Goal: Information Seeking & Learning: Learn about a topic

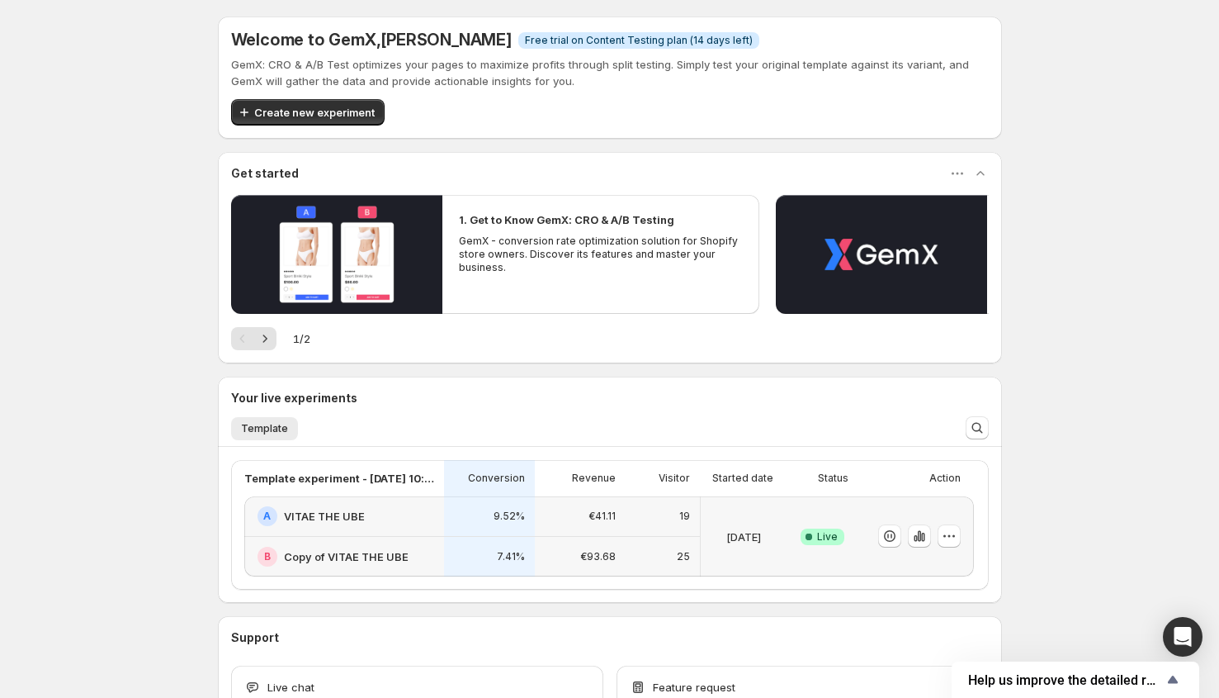
scroll to position [21, 0]
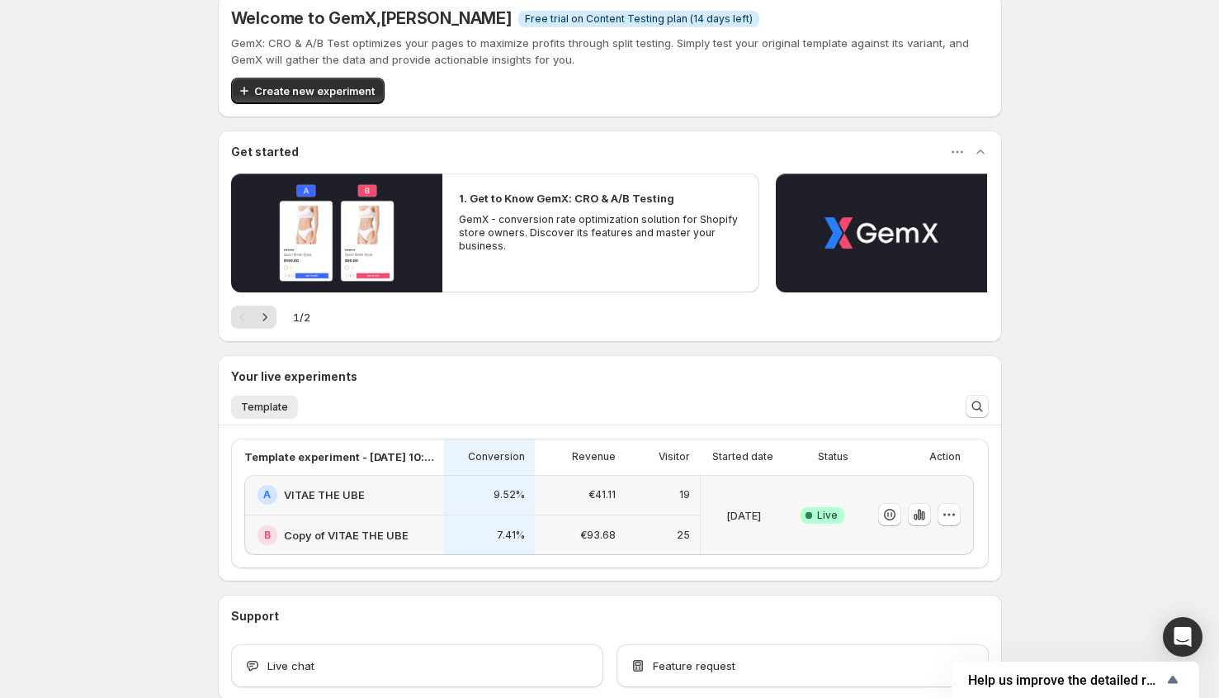
click at [646, 495] on div "19" at bounding box center [663, 495] width 54 height 20
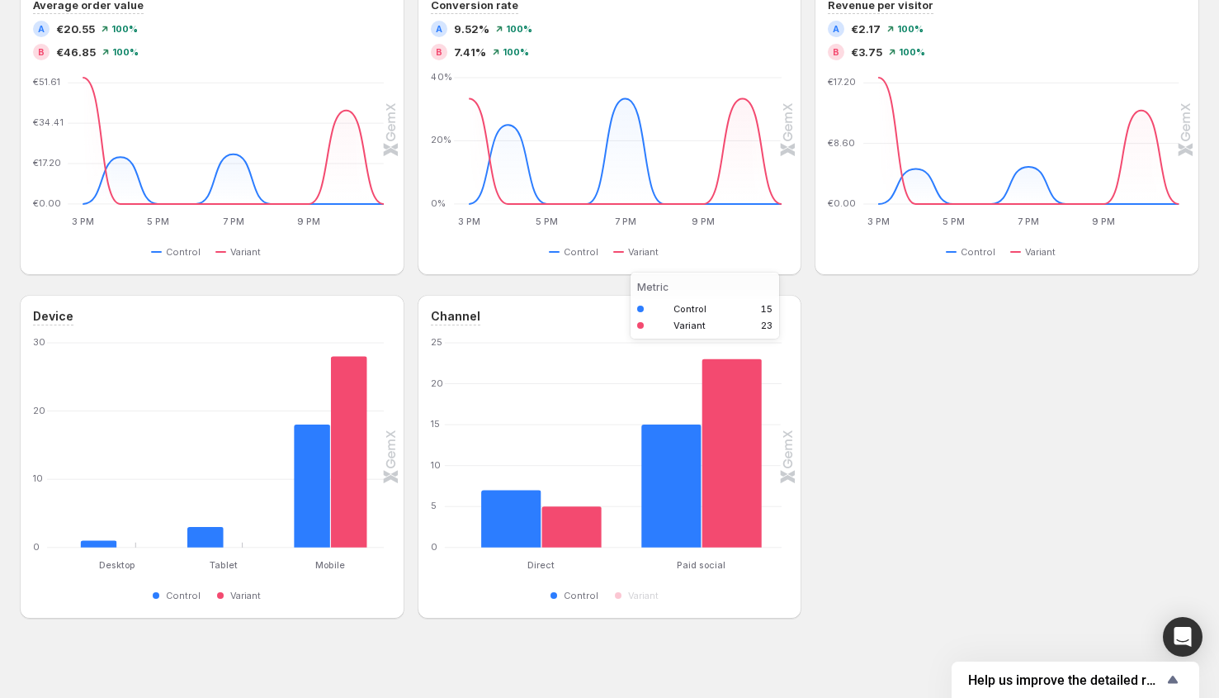
scroll to position [532, 0]
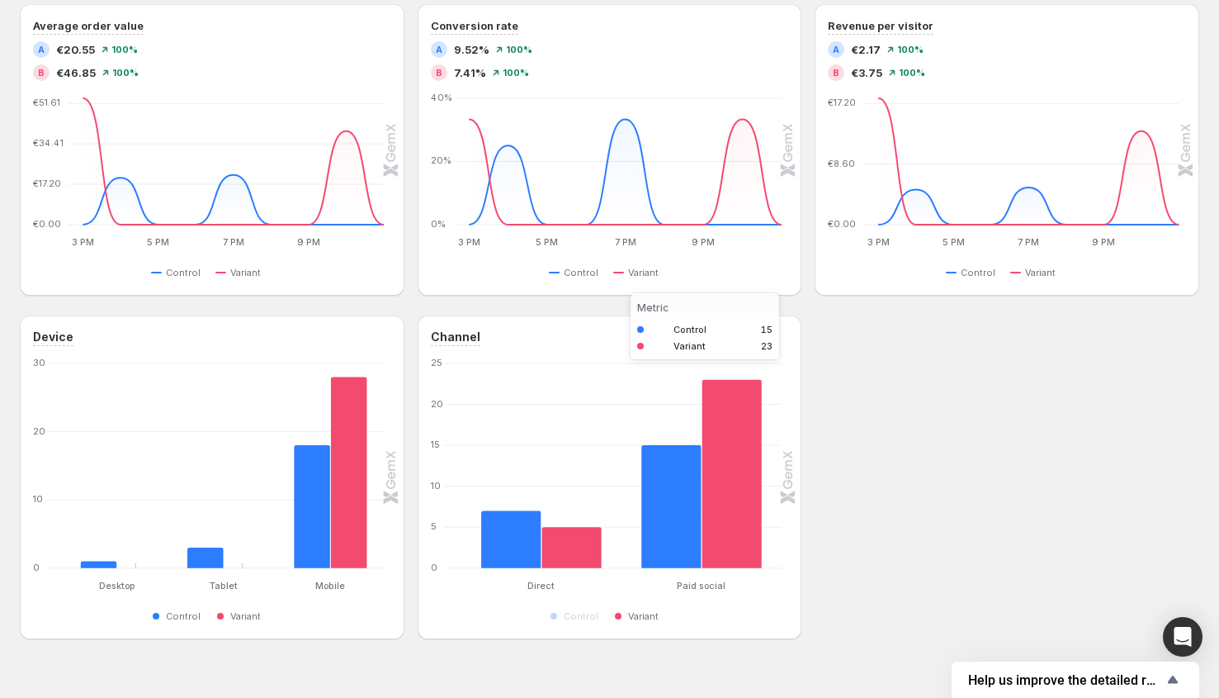
click at [750, 490] on rect "Variant 23" at bounding box center [732, 465] width 60 height 205
click at [711, 469] on rect "Variant 23" at bounding box center [732, 465] width 60 height 205
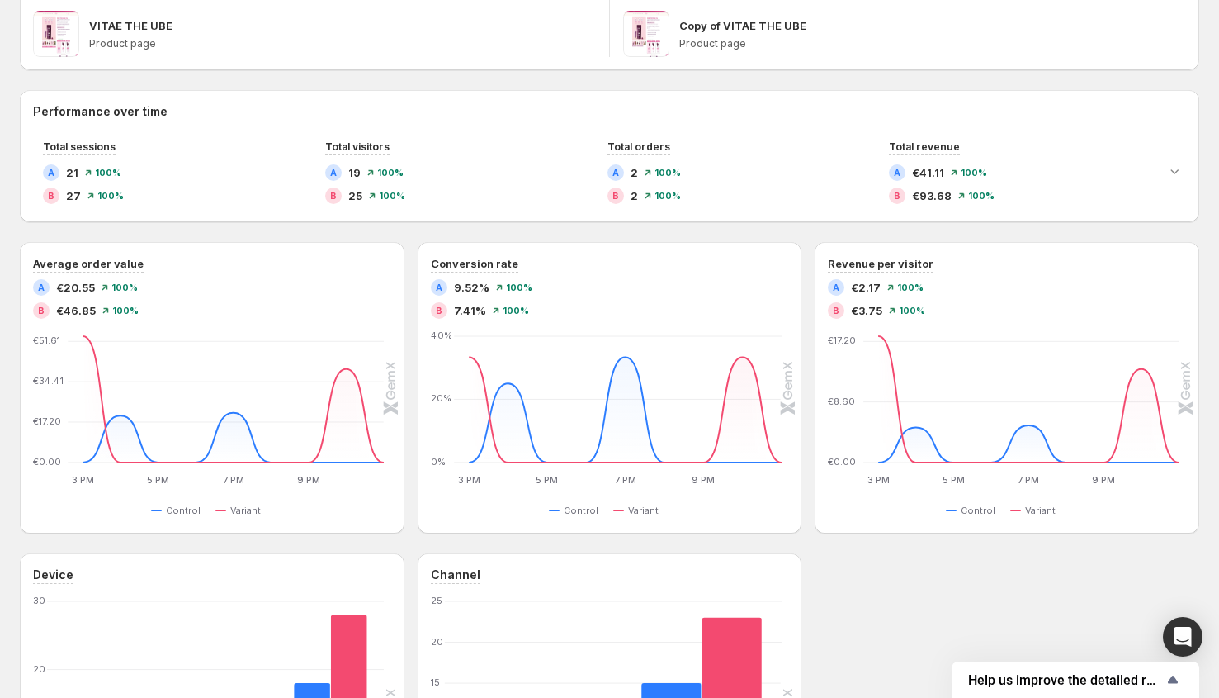
scroll to position [209, 0]
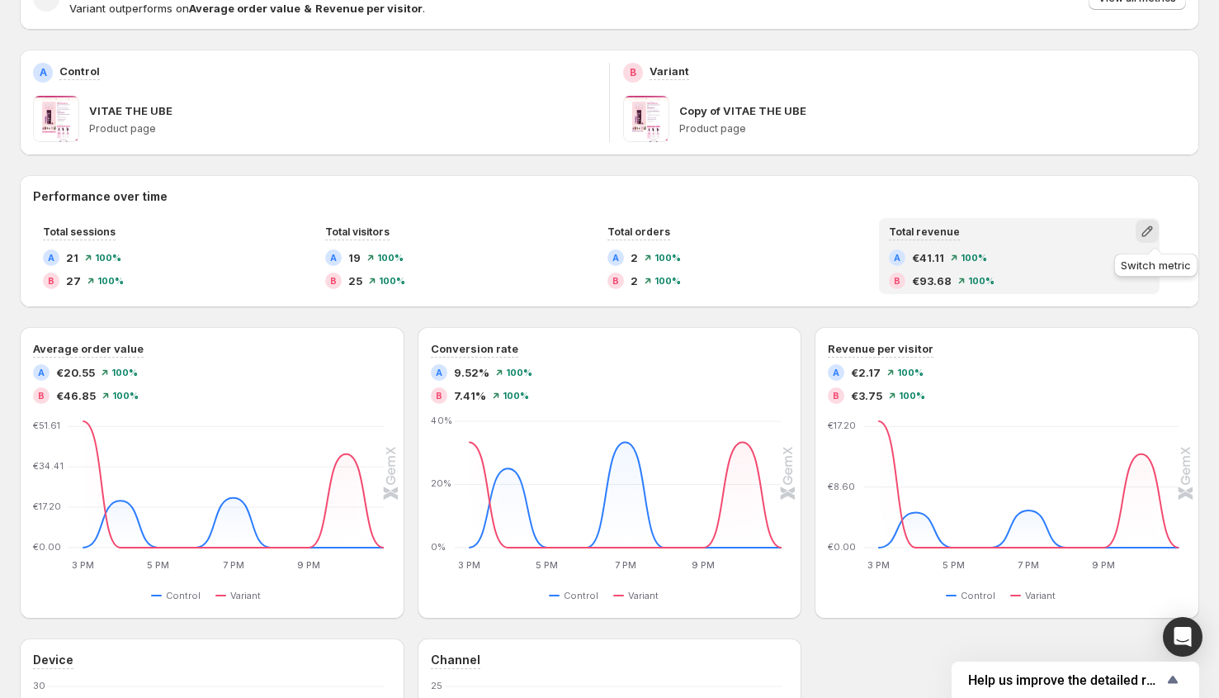
click at [1156, 230] on icon "button" at bounding box center [1147, 231] width 17 height 17
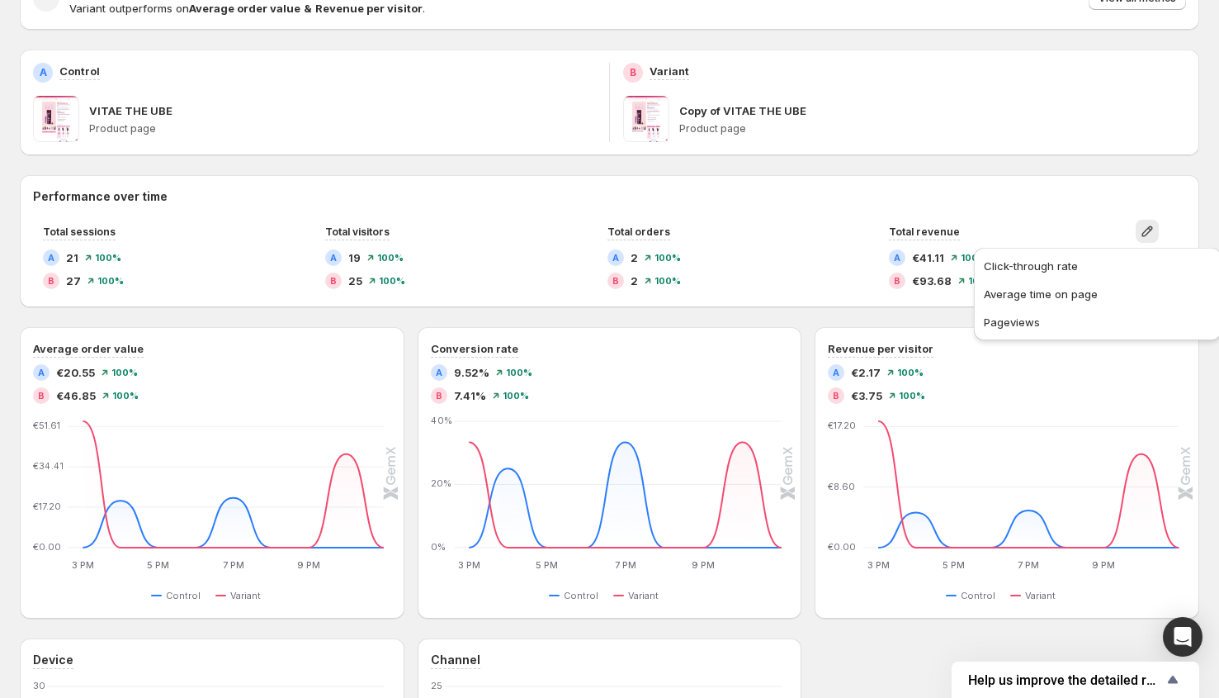
click at [1074, 208] on div "Performance over time Total sessions A 21 100 % B 27 100 % Total visitors A 19 …" at bounding box center [610, 241] width 1180 height 106
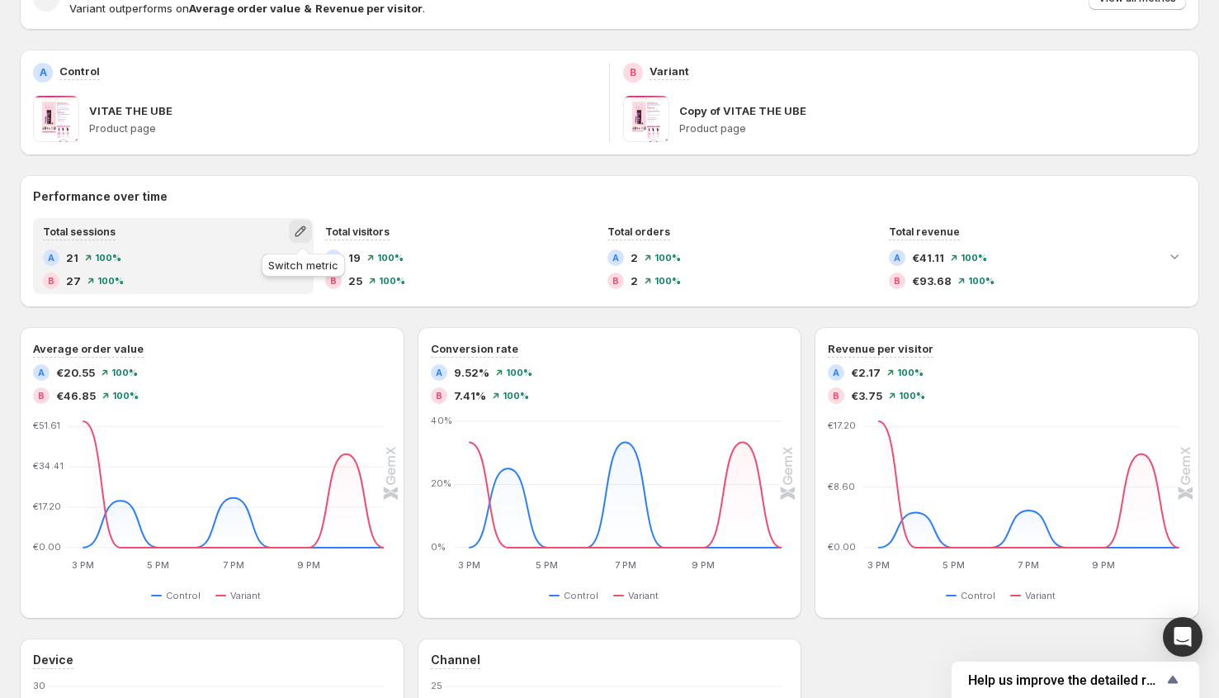
click at [307, 234] on icon "button" at bounding box center [300, 231] width 17 height 17
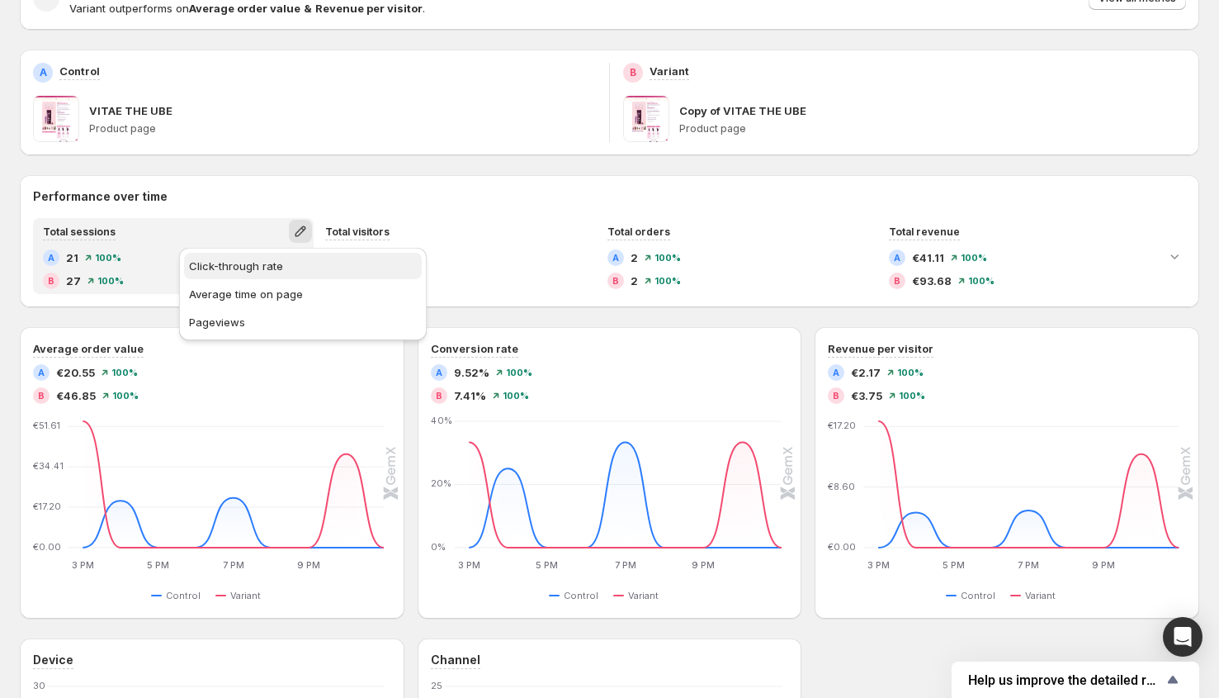
click at [292, 257] on button "Click-through rate" at bounding box center [303, 266] width 238 height 26
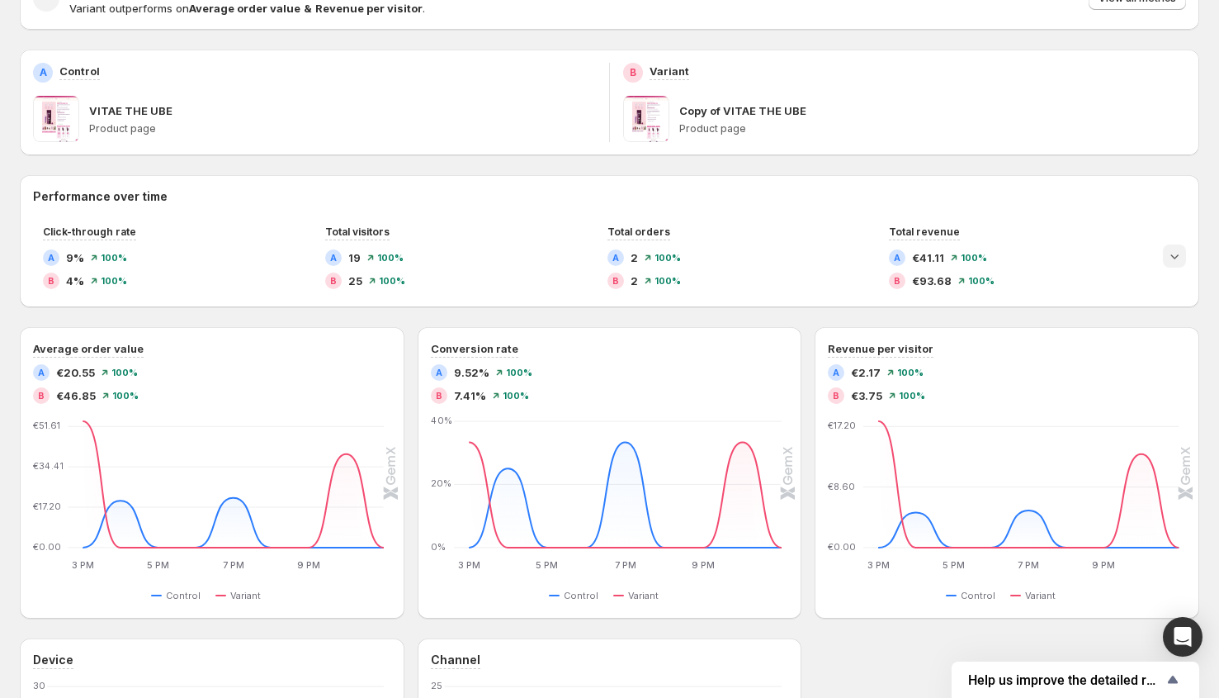
click at [1183, 258] on icon "Expand chart" at bounding box center [1175, 256] width 17 height 17
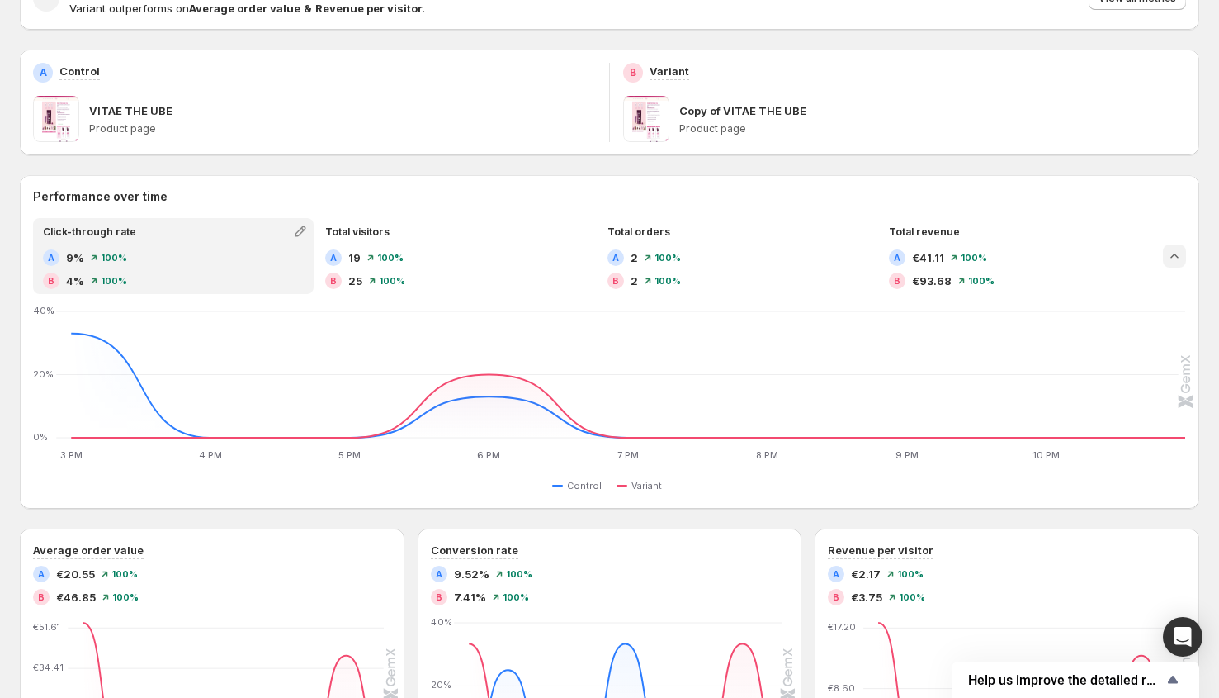
click at [1183, 258] on icon "Collapse chart" at bounding box center [1175, 256] width 17 height 17
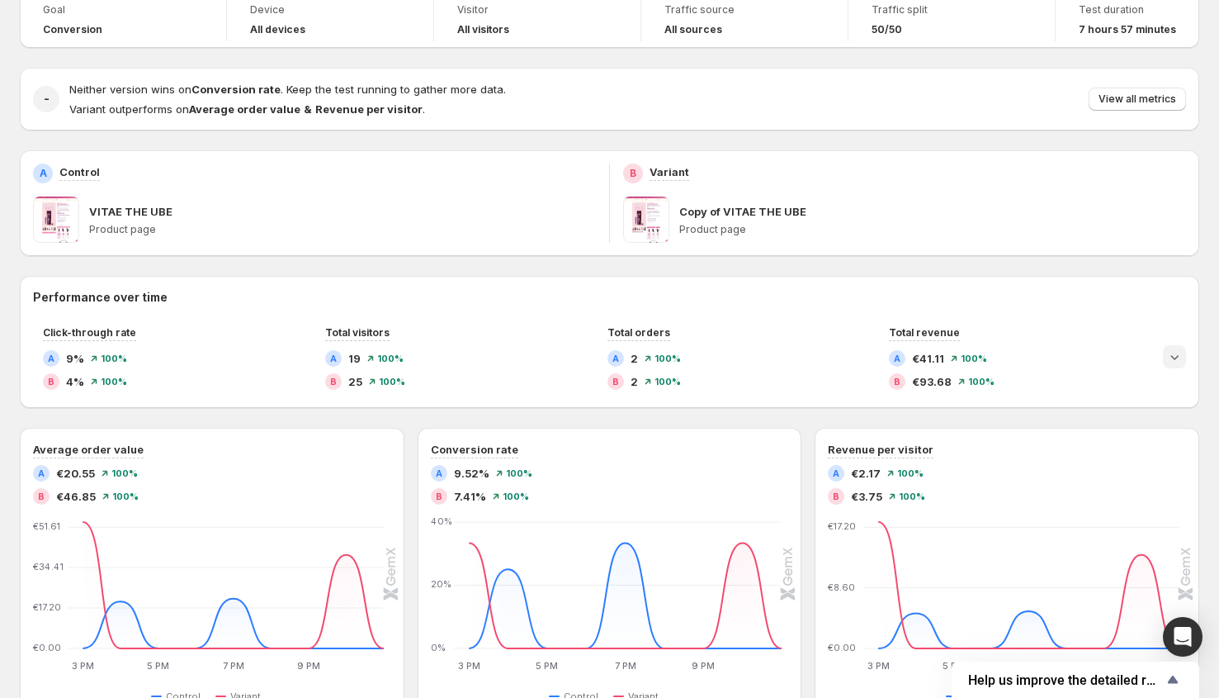
scroll to position [24, 0]
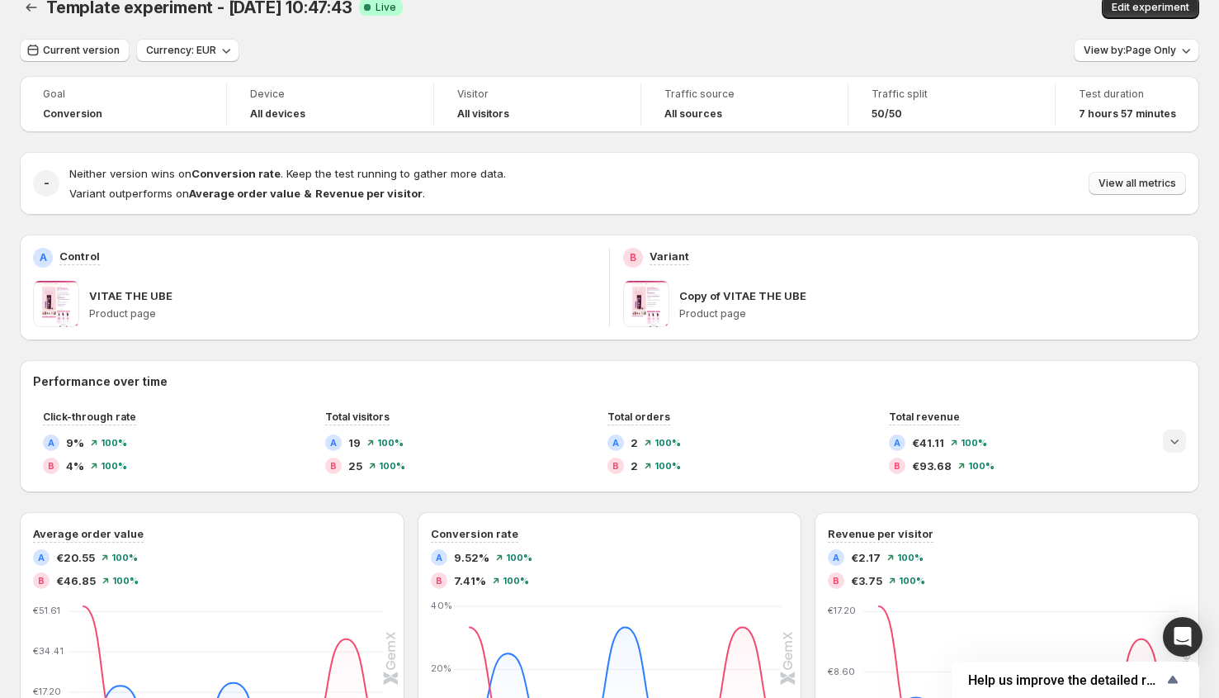
click at [1133, 180] on span "View all metrics" at bounding box center [1138, 183] width 78 height 13
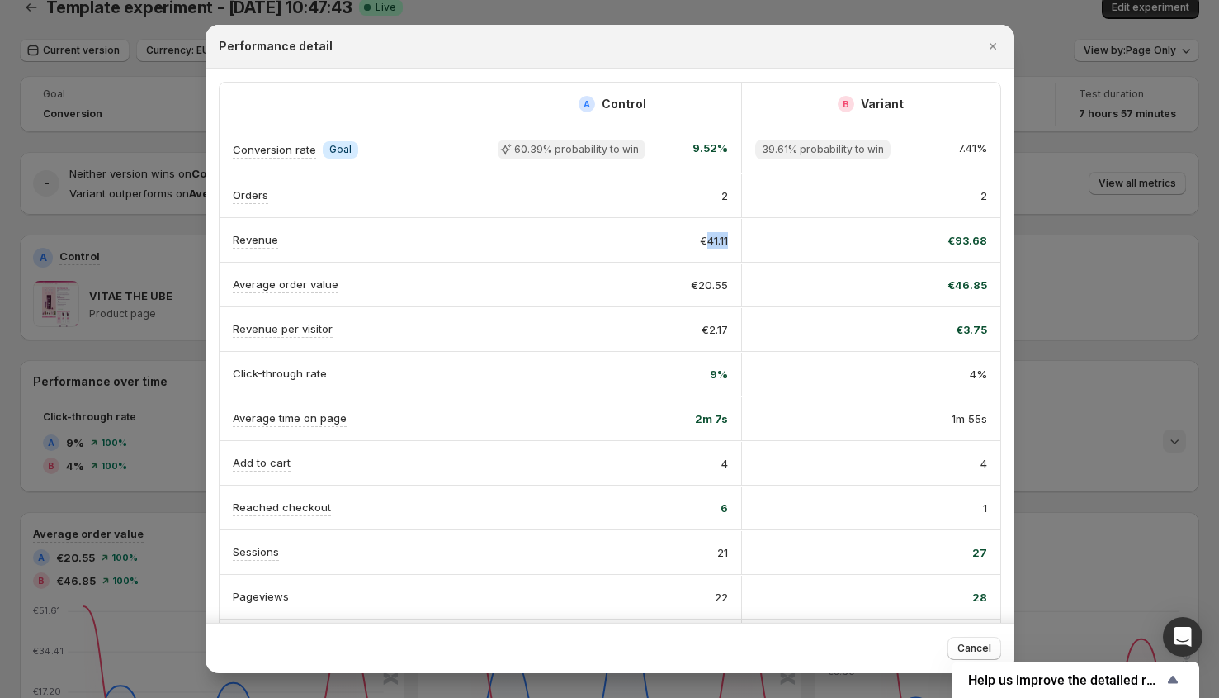
drag, startPoint x: 704, startPoint y: 236, endPoint x: 735, endPoint y: 241, distance: 30.9
click at [735, 241] on div "€41.11" at bounding box center [613, 240] width 258 height 43
drag, startPoint x: 701, startPoint y: 286, endPoint x: 763, endPoint y: 295, distance: 62.5
click at [764, 294] on div "Average order value €20.55 €46.85" at bounding box center [610, 285] width 781 height 44
drag, startPoint x: 720, startPoint y: 334, endPoint x: 745, endPoint y: 336, distance: 24.8
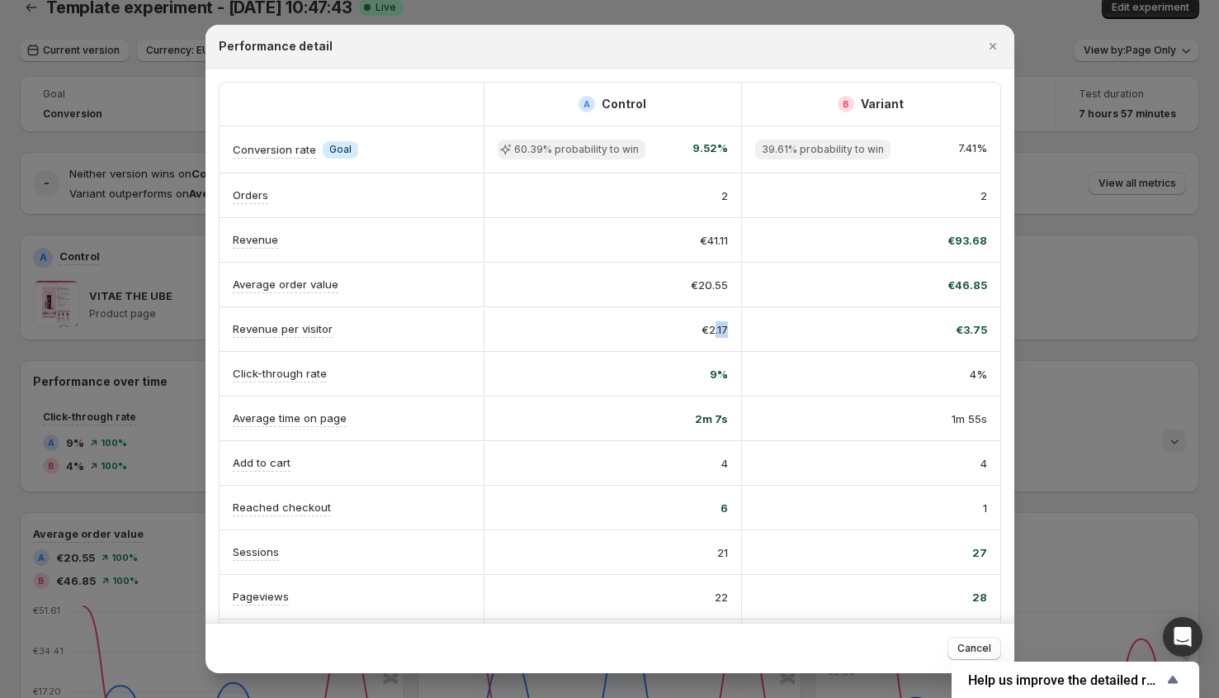
click at [745, 336] on div "Revenue per visitor €2.17 €3.75" at bounding box center [610, 329] width 781 height 44
drag, startPoint x: 709, startPoint y: 375, endPoint x: 1011, endPoint y: 374, distance: 301.4
click at [1011, 374] on div "A Control B Variant Conversion rate Info Goal 60.39% probability to win 9.52% 3…" at bounding box center [610, 346] width 809 height 554
drag, startPoint x: 689, startPoint y: 419, endPoint x: 1011, endPoint y: 418, distance: 322.0
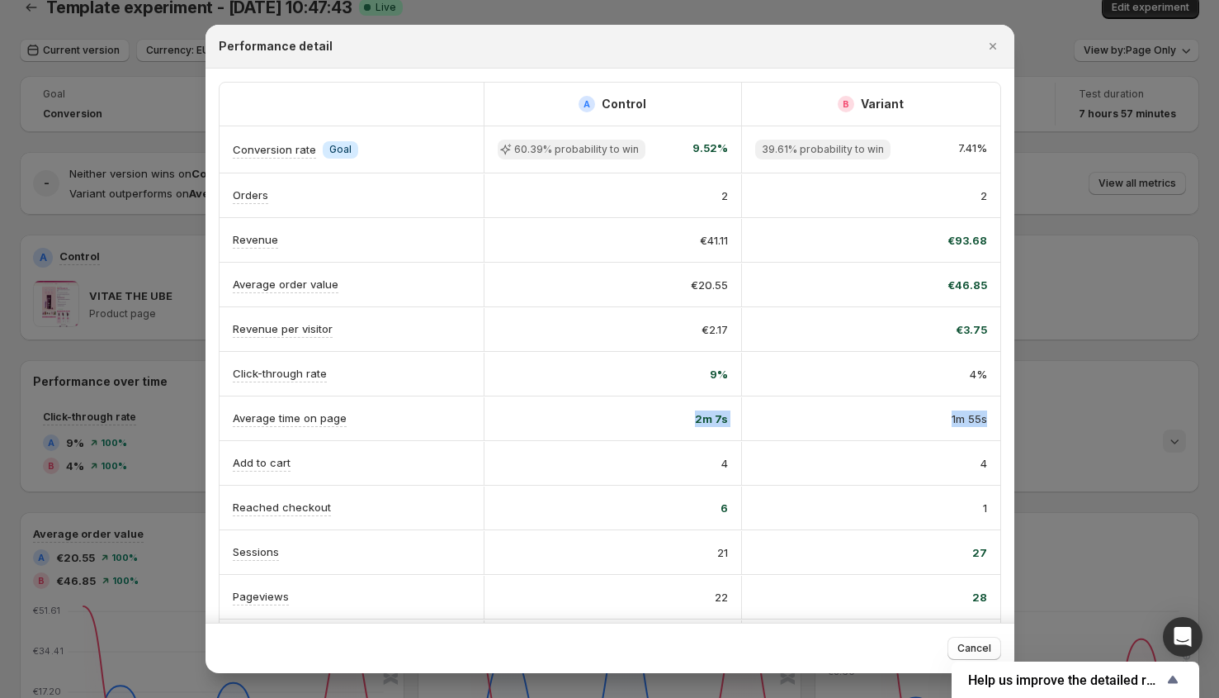
click at [1012, 418] on div "A Control B Variant Conversion rate Info Goal 60.39% probability to win 9.52% 3…" at bounding box center [610, 346] width 809 height 554
drag, startPoint x: 665, startPoint y: 473, endPoint x: 953, endPoint y: 476, distance: 288.2
click at [953, 476] on div "Add to cart 4 4" at bounding box center [610, 463] width 781 height 44
drag, startPoint x: 688, startPoint y: 510, endPoint x: 961, endPoint y: 513, distance: 273.3
click at [962, 513] on div "Reached checkout 6 1" at bounding box center [610, 507] width 781 height 44
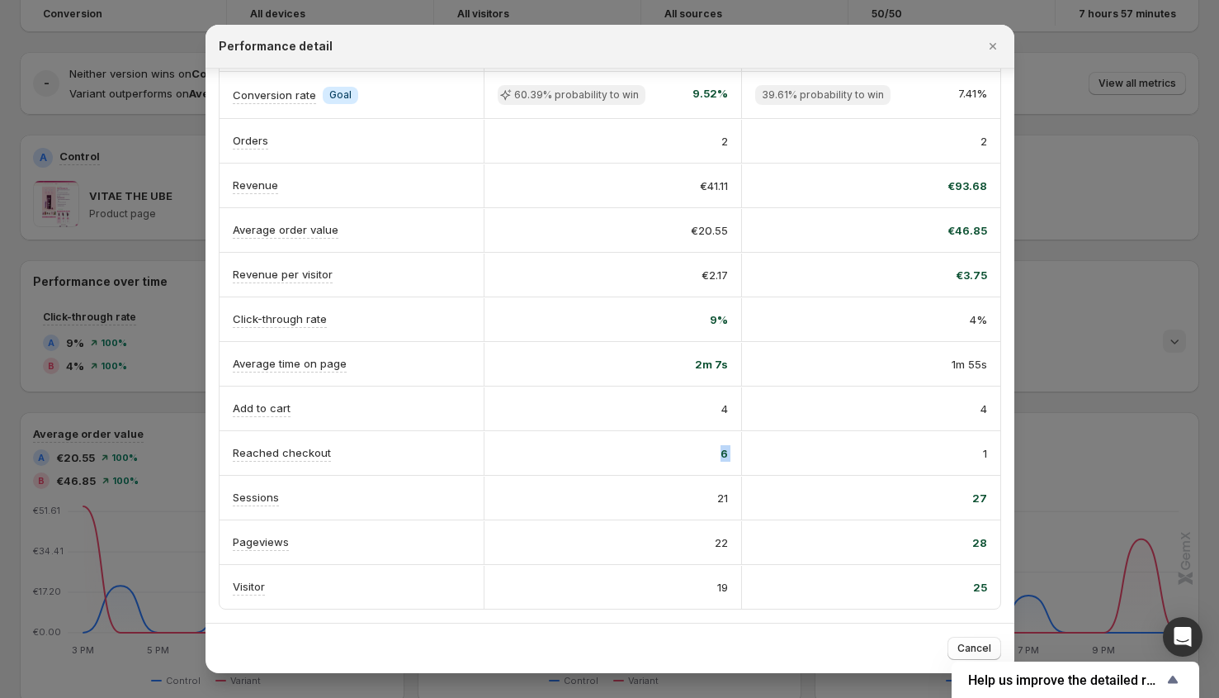
scroll to position [0, 0]
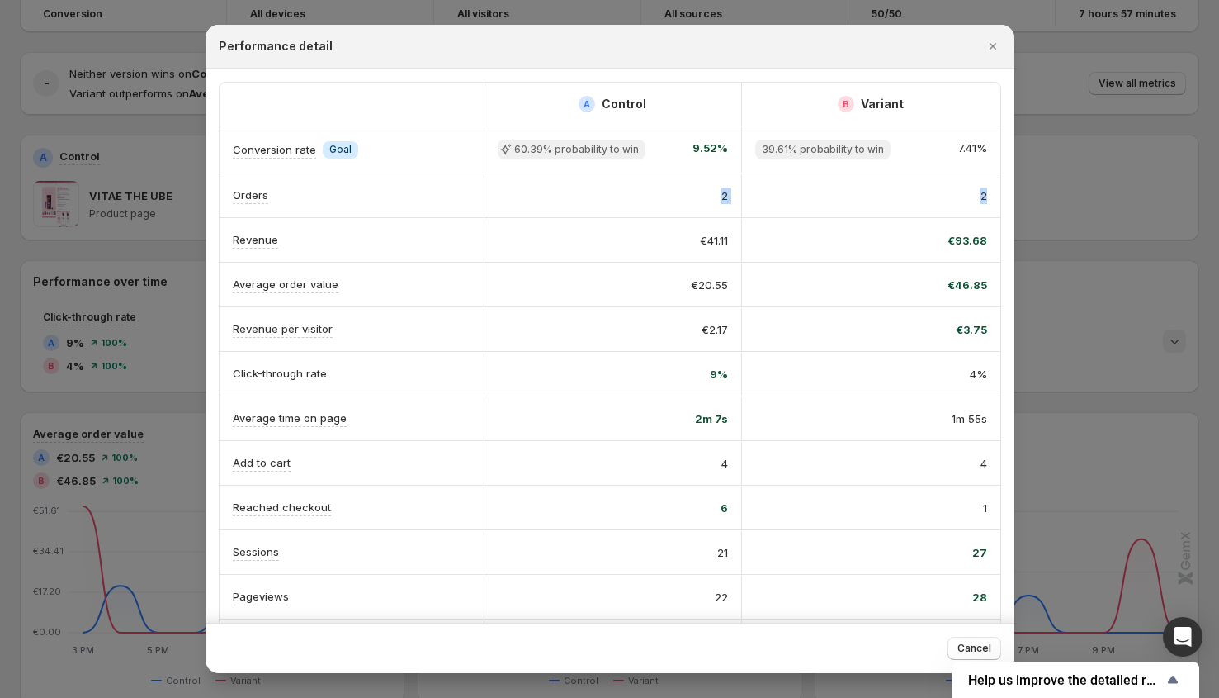
drag, startPoint x: 703, startPoint y: 201, endPoint x: 983, endPoint y: 210, distance: 280.8
click at [983, 210] on div "Orders 2 2" at bounding box center [610, 195] width 781 height 44
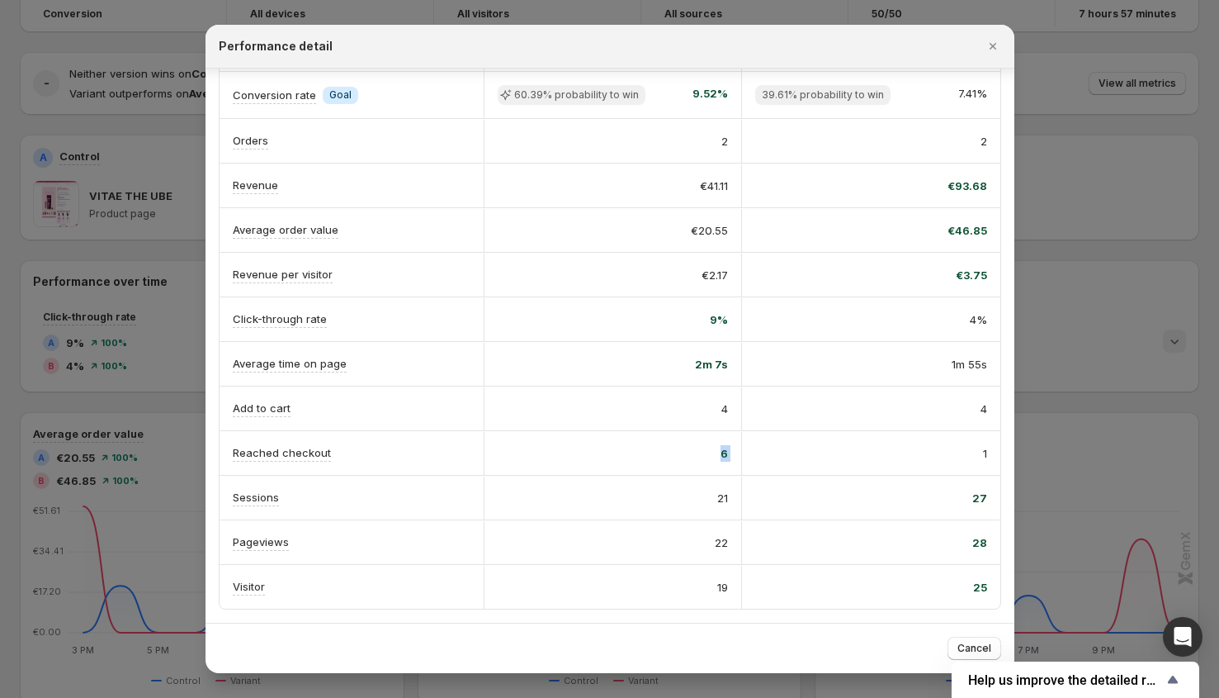
drag, startPoint x: 683, startPoint y: 454, endPoint x: 969, endPoint y: 449, distance: 286.5
click at [969, 449] on div "Reached checkout 6 1" at bounding box center [610, 453] width 781 height 44
click at [1001, 47] on button "Close" at bounding box center [993, 46] width 23 height 23
